Goal: Task Accomplishment & Management: Use online tool/utility

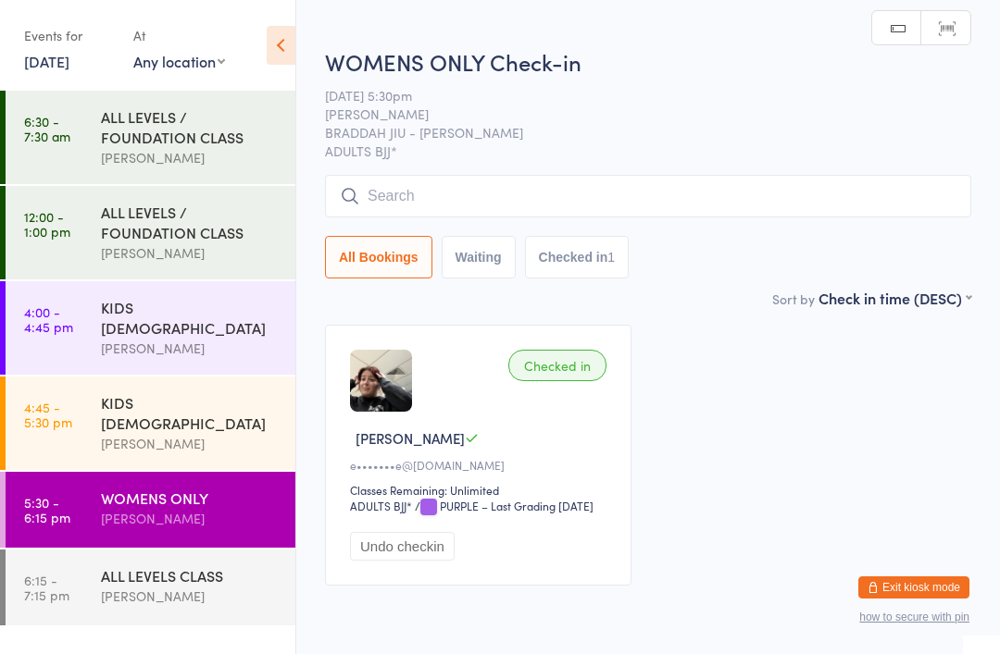
click at [652, 192] on input "search" at bounding box center [648, 196] width 646 height 43
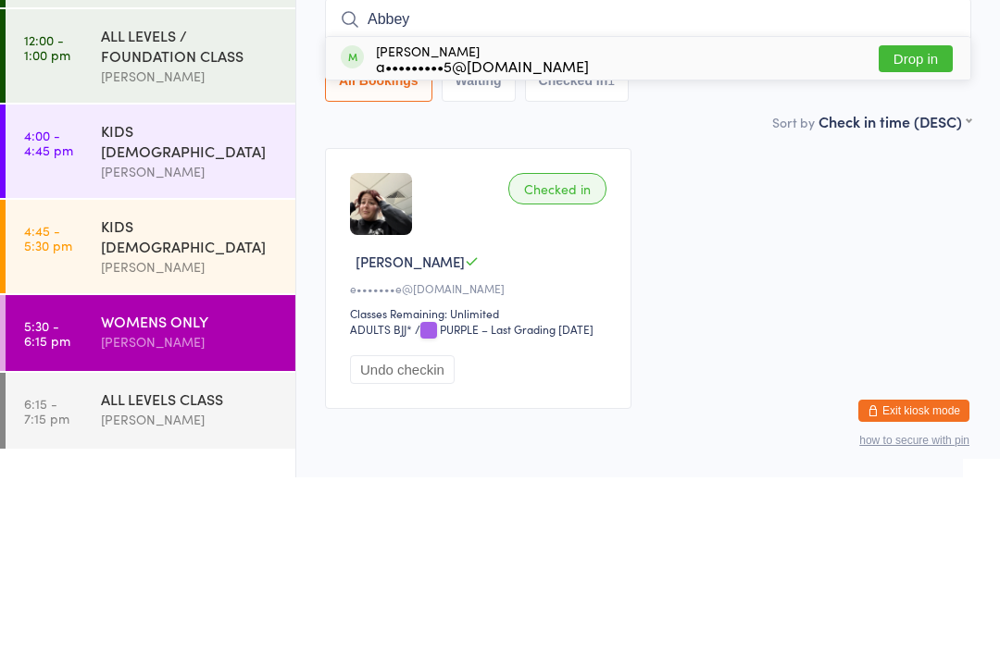
type input "Abbey"
click at [925, 222] on button "Drop in" at bounding box center [915, 235] width 74 height 27
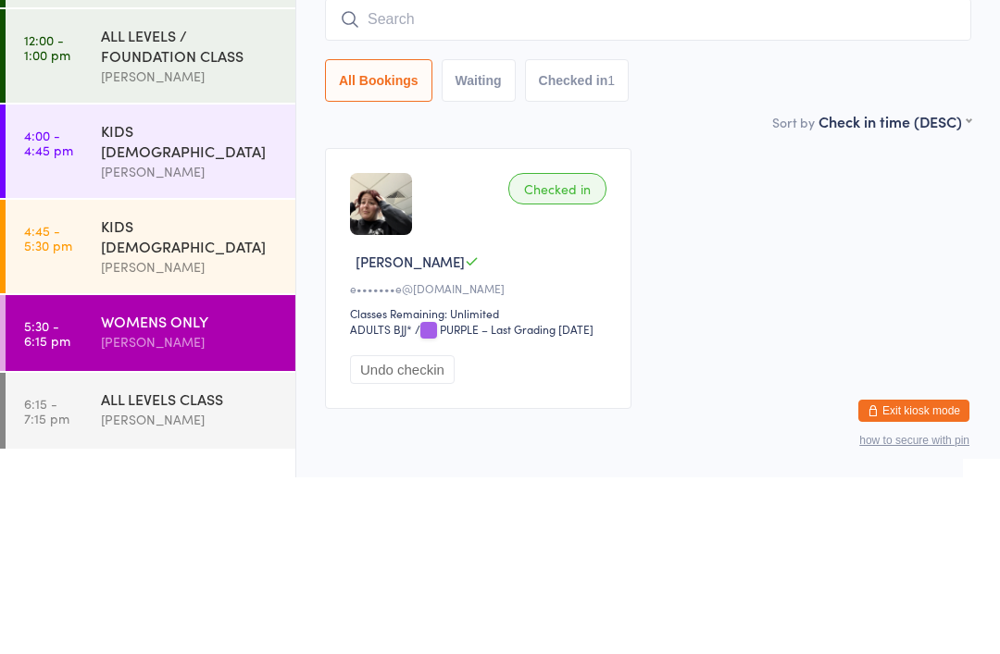
scroll to position [96, 0]
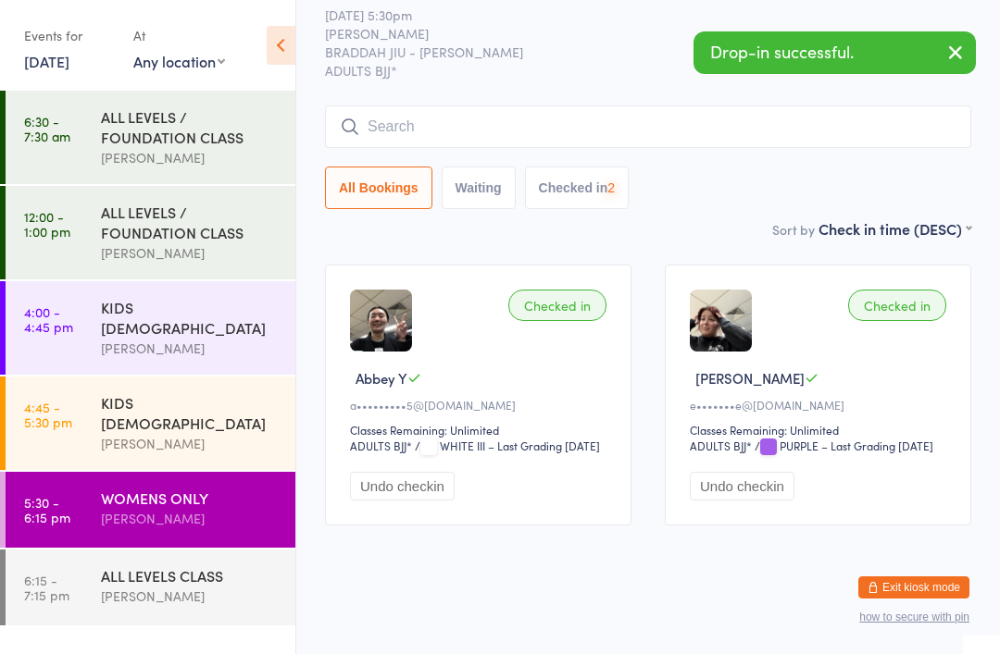
click at [88, 550] on link "6:15 - 7:15 pm ALL LEVELS CLASS [PERSON_NAME]" at bounding box center [151, 588] width 290 height 76
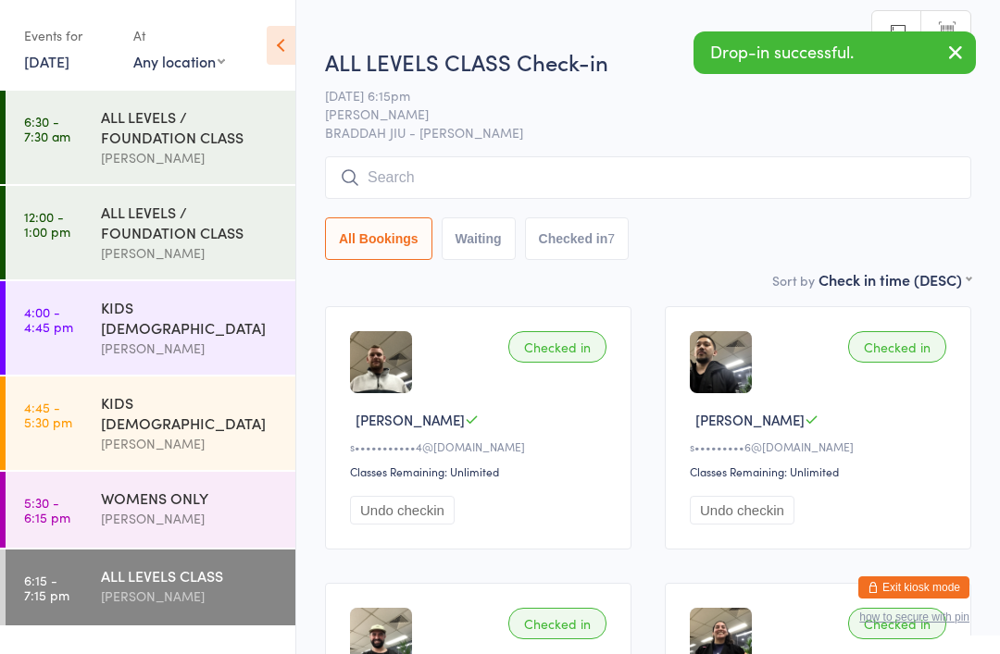
click at [562, 187] on input "search" at bounding box center [648, 177] width 646 height 43
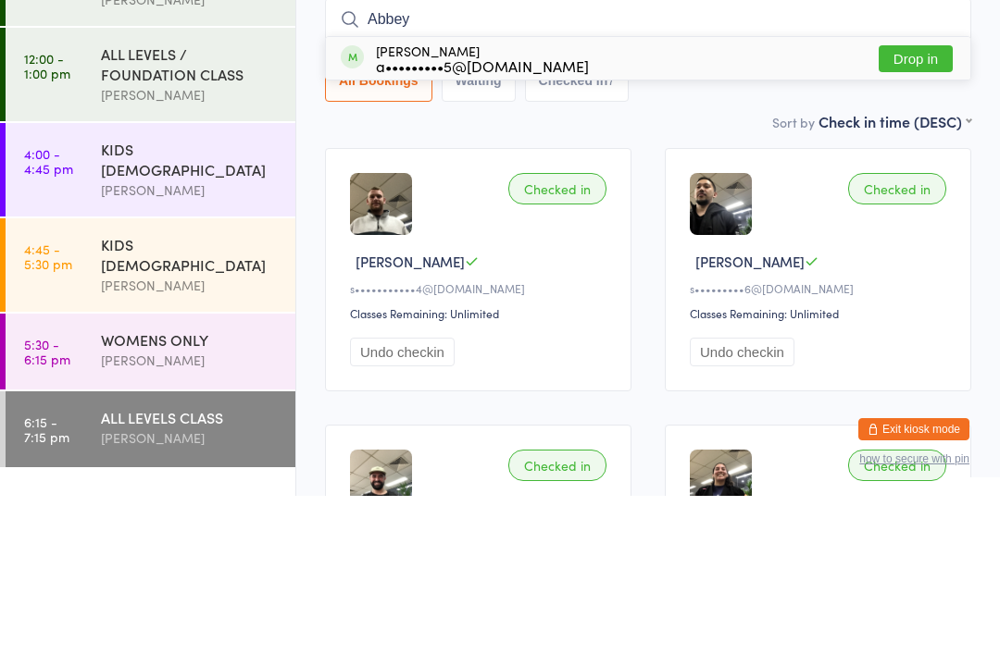
type input "Abbey"
click at [923, 204] on button "Drop in" at bounding box center [915, 217] width 74 height 27
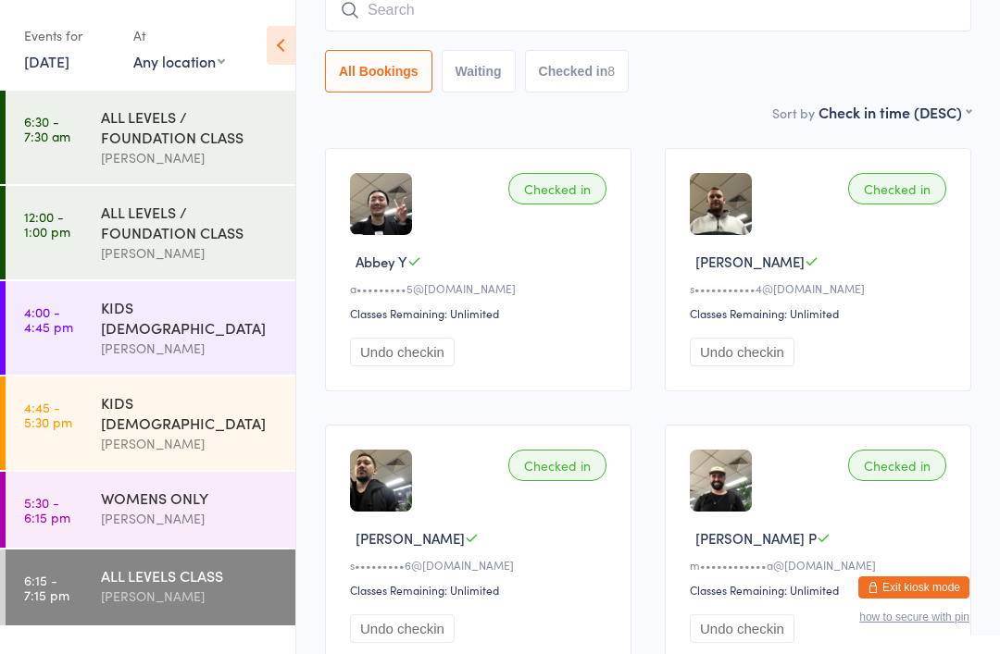
click at [244, 508] on div "[PERSON_NAME]" at bounding box center [190, 518] width 179 height 21
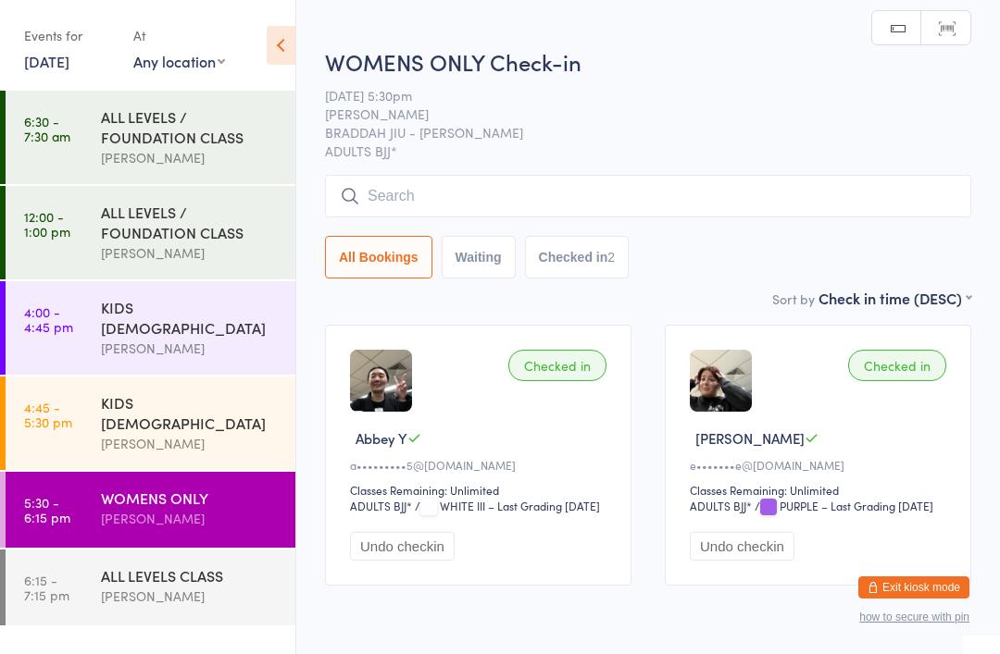
click at [679, 196] on input "search" at bounding box center [648, 196] width 646 height 43
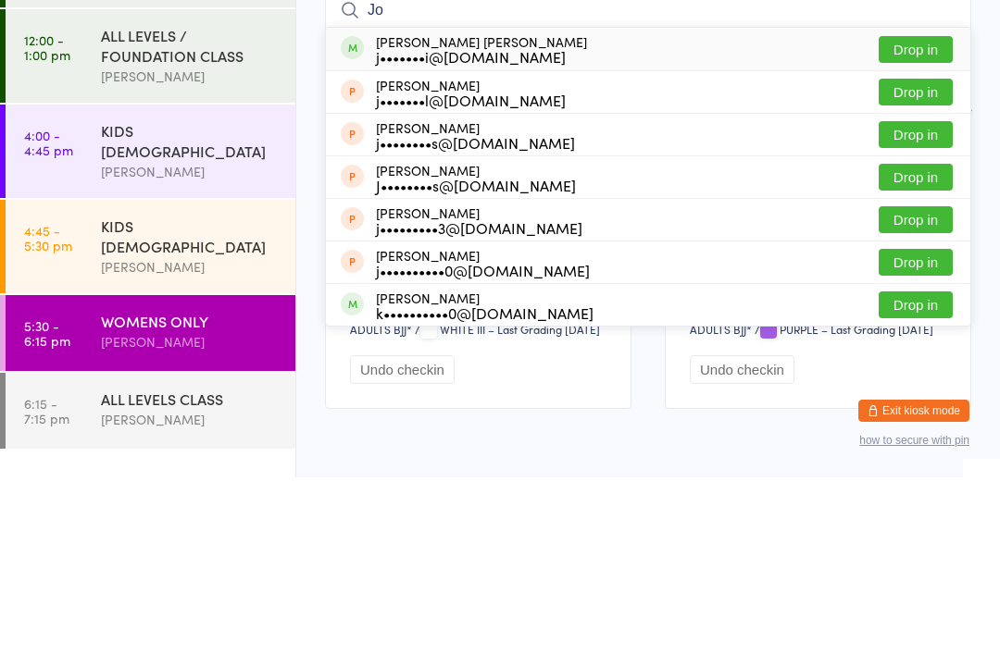
type input "Jo"
click at [935, 213] on button "Drop in" at bounding box center [915, 226] width 74 height 27
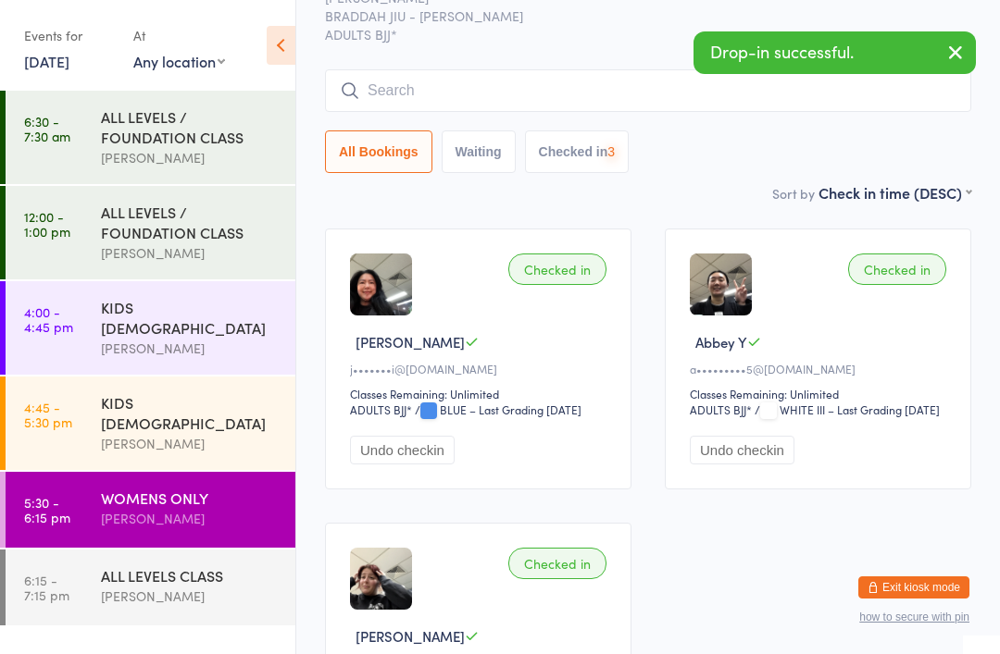
click at [216, 586] on div "[PERSON_NAME]" at bounding box center [190, 596] width 179 height 21
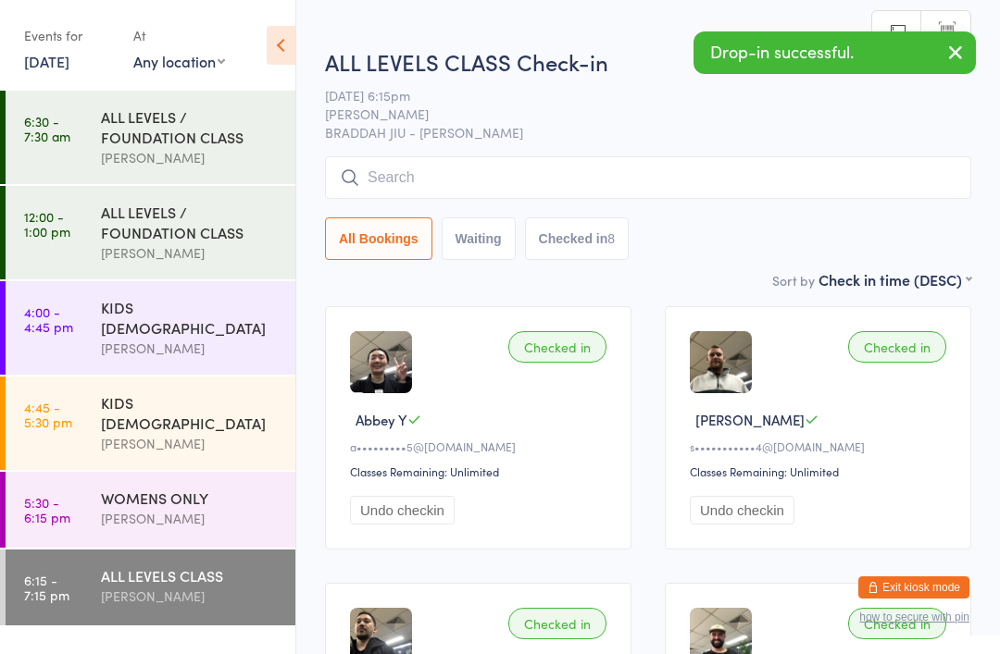
click at [570, 175] on input "search" at bounding box center [648, 177] width 646 height 43
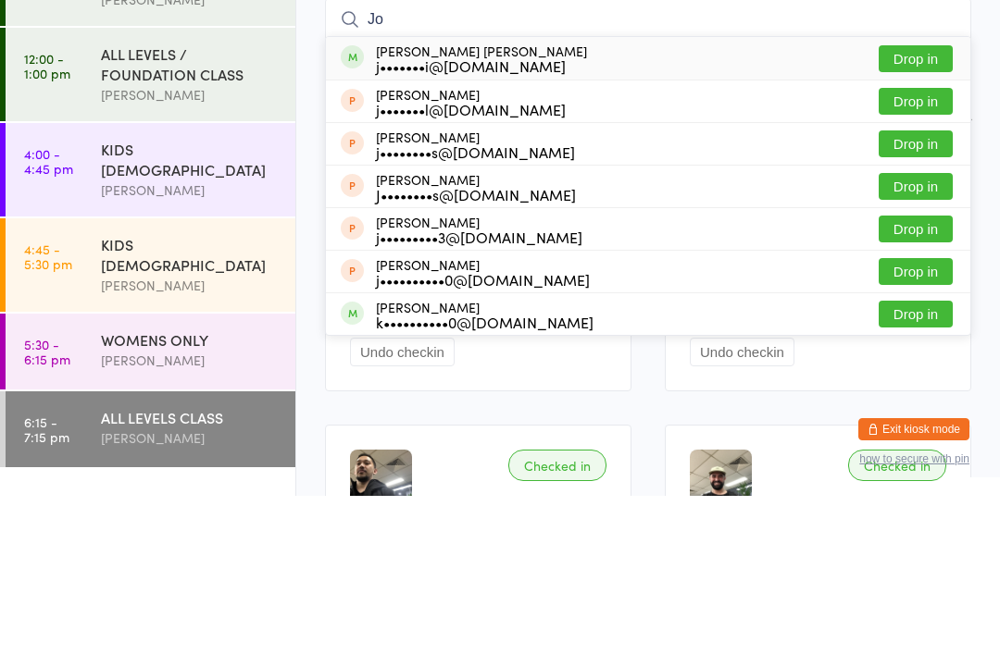
type input "Jo"
click at [925, 204] on button "Drop in" at bounding box center [915, 217] width 74 height 27
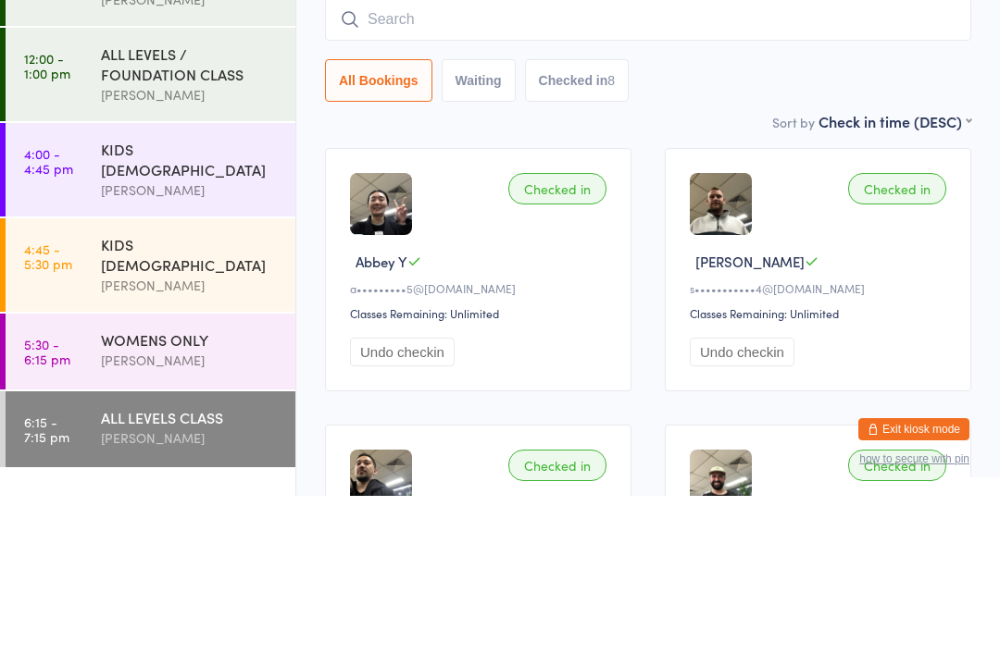
scroll to position [158, 0]
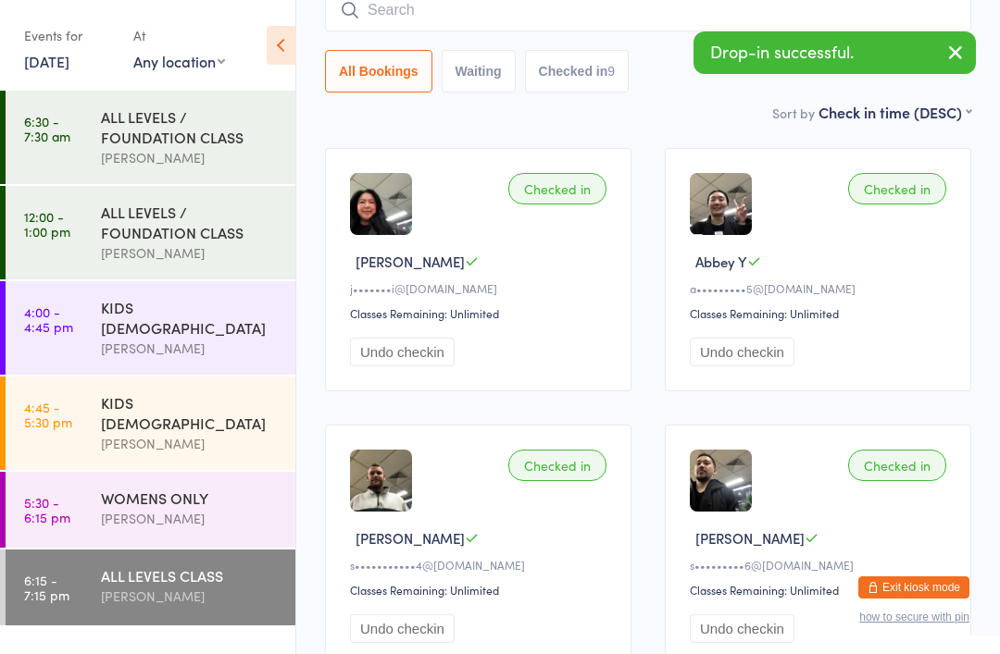
click at [210, 506] on div "WOMENS ONLY [PERSON_NAME]" at bounding box center [198, 508] width 194 height 73
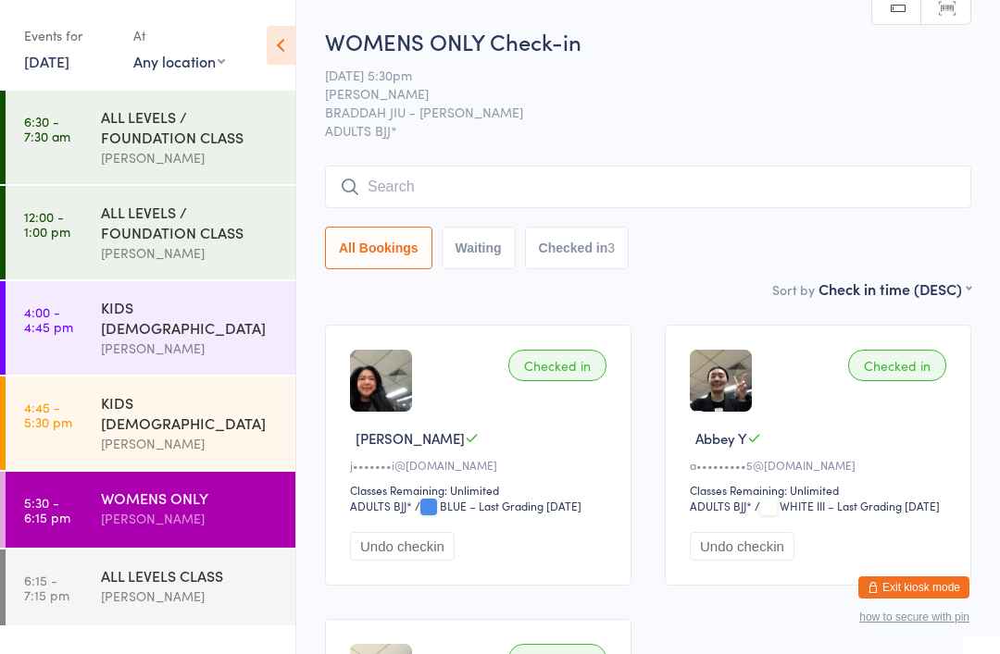
click at [82, 554] on link "6:15 - 7:15 pm ALL LEVELS CLASS [PERSON_NAME]" at bounding box center [151, 588] width 290 height 76
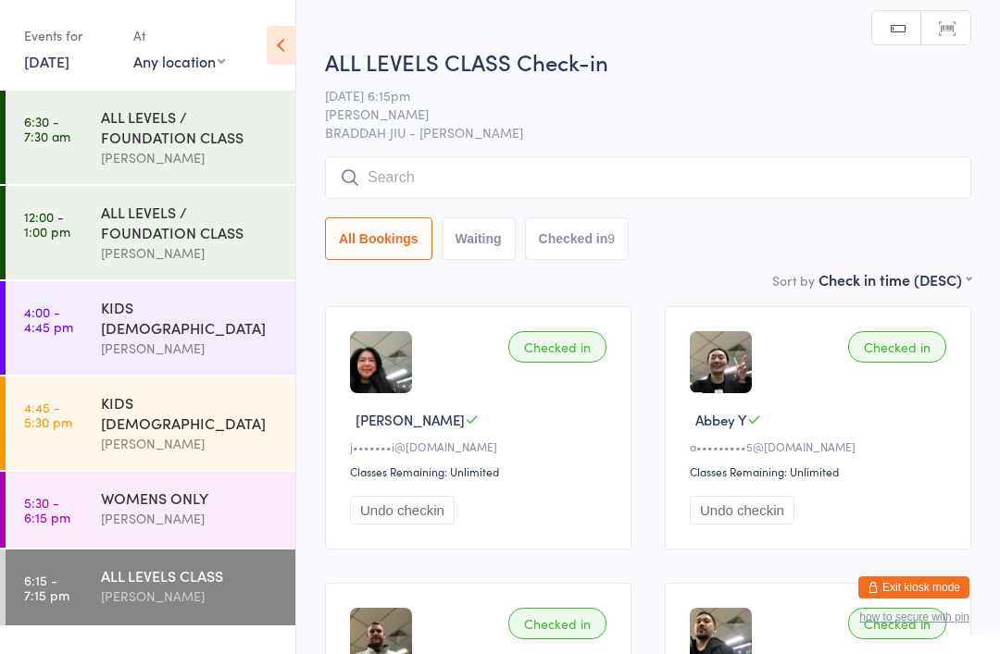
click at [109, 488] on div "WOMENS ONLY" at bounding box center [190, 498] width 179 height 20
